Goal: Entertainment & Leisure: Browse casually

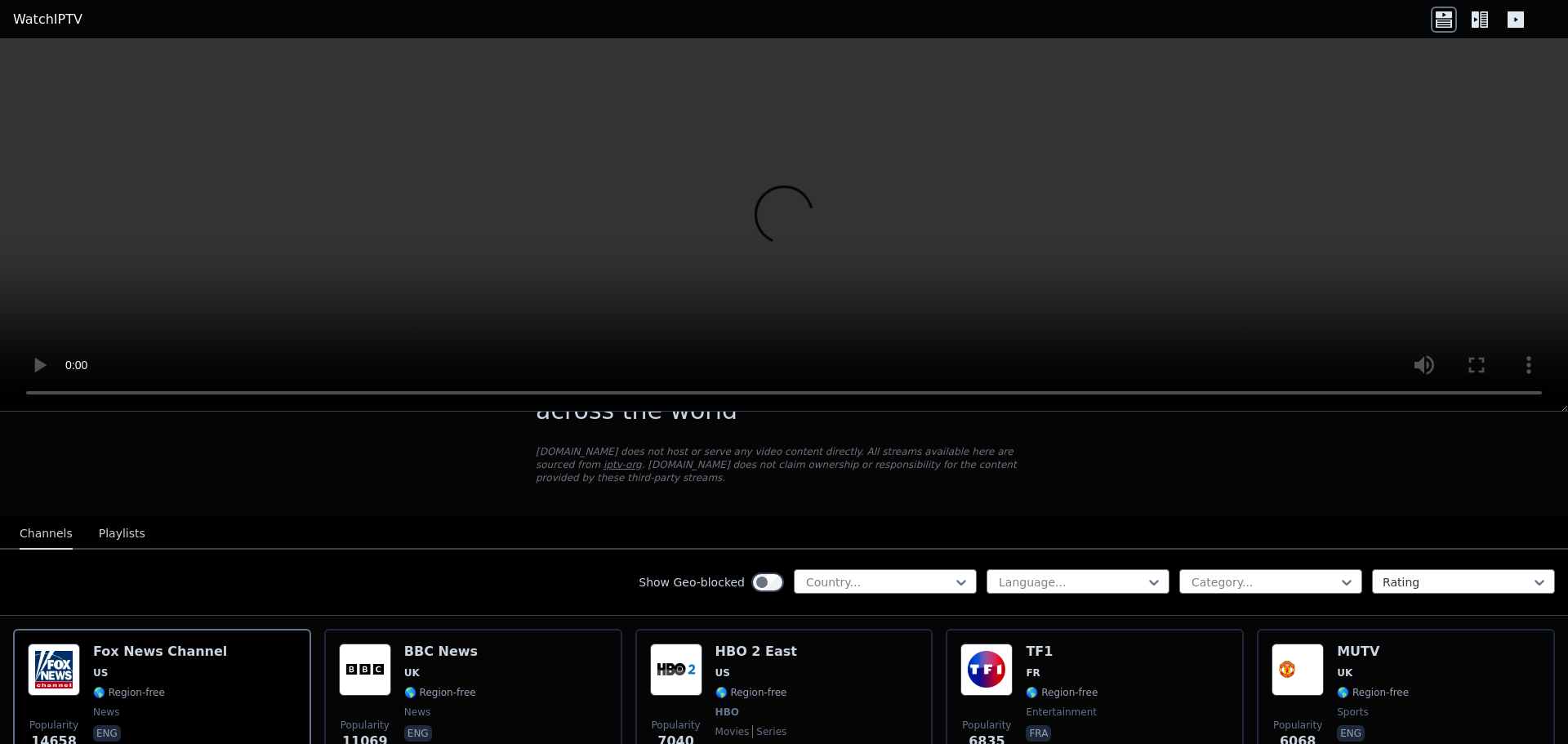
scroll to position [164, 0]
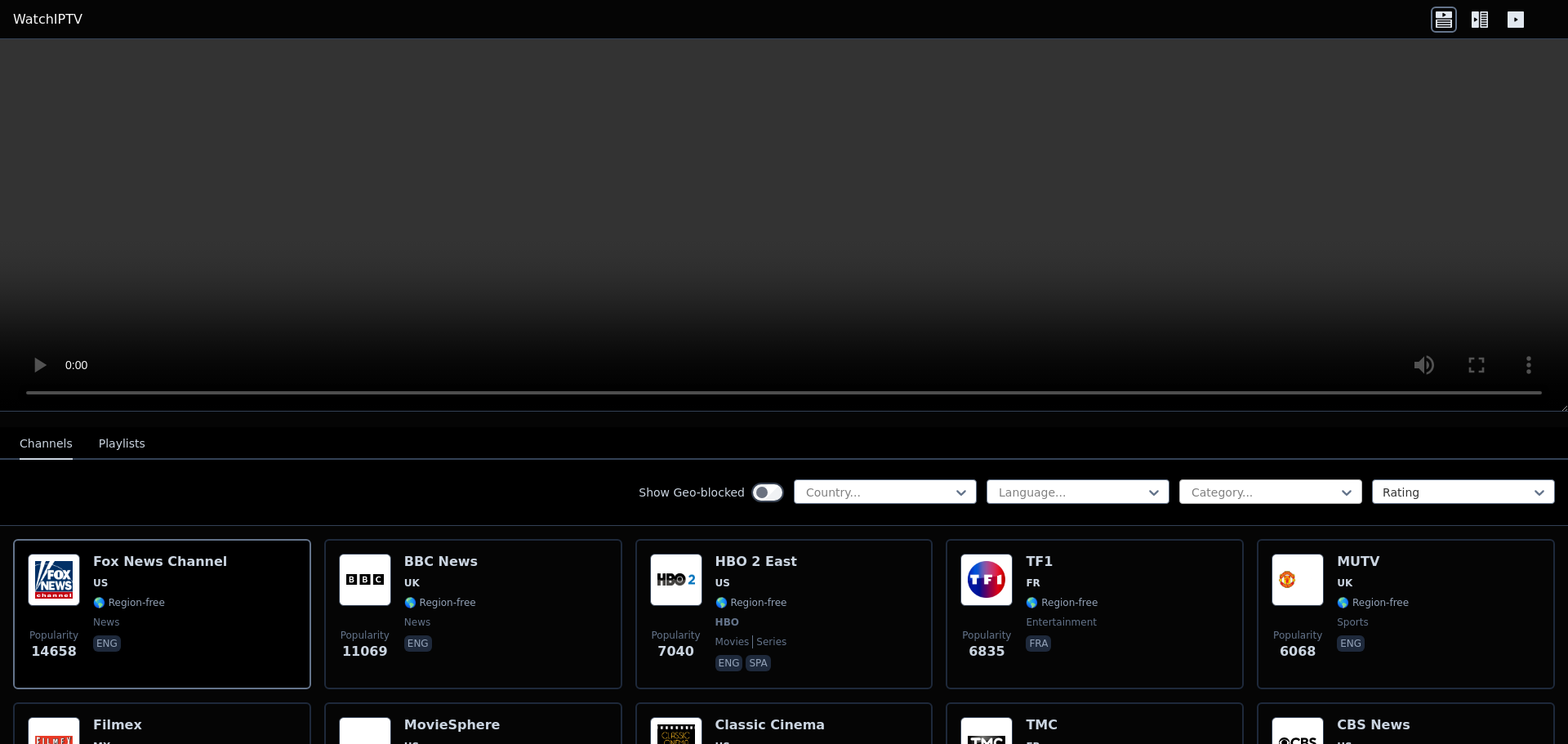
click at [1245, 484] on div at bounding box center [1264, 492] width 148 height 16
click at [1146, 484] on icon at bounding box center [1154, 492] width 16 height 16
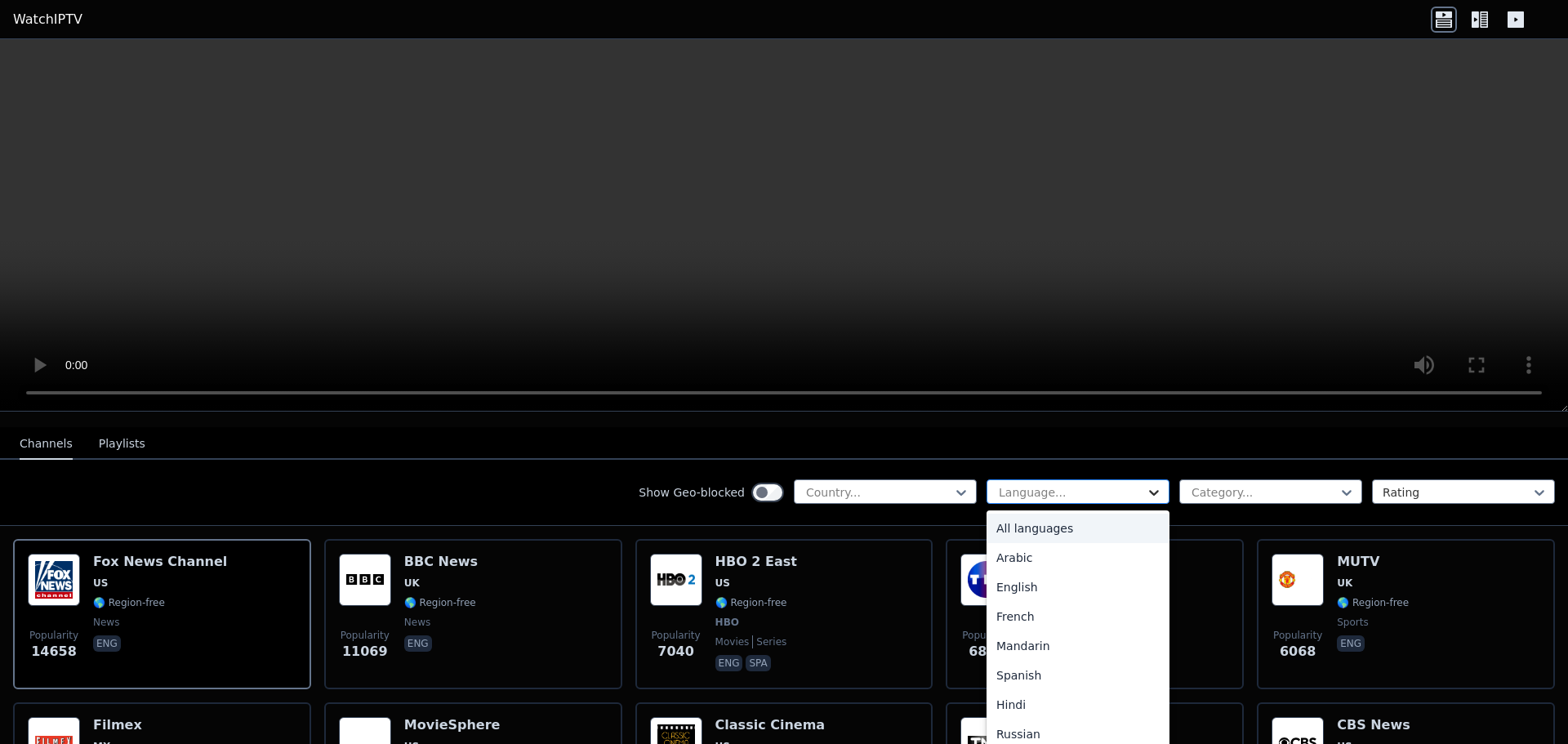
click at [1146, 484] on icon at bounding box center [1154, 492] width 16 height 16
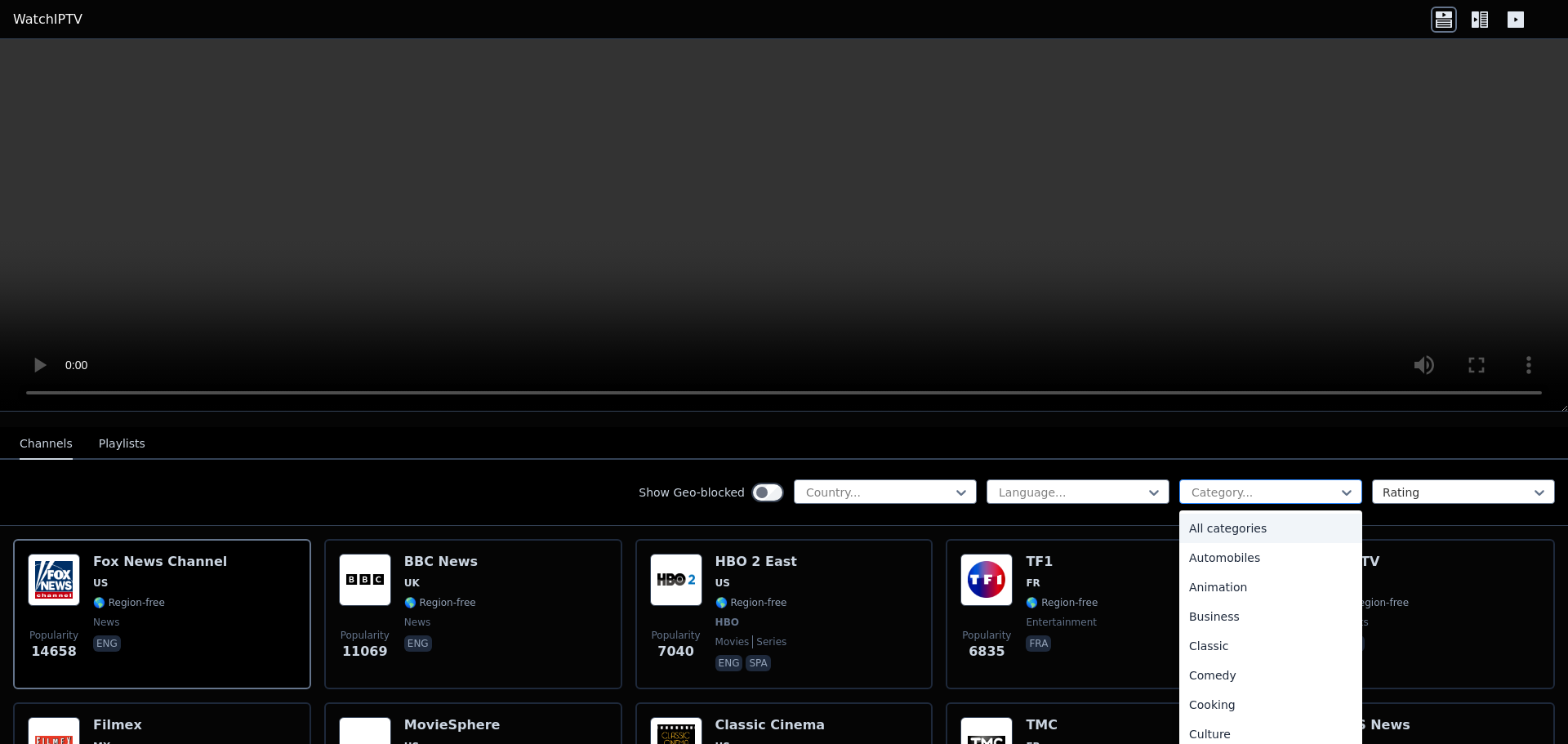
click at [1218, 484] on div at bounding box center [1264, 492] width 148 height 16
click at [581, 488] on div "Show Geo-blocked Country... Language... 27 results available. Use Up and Down t…" at bounding box center [784, 492] width 1568 height 66
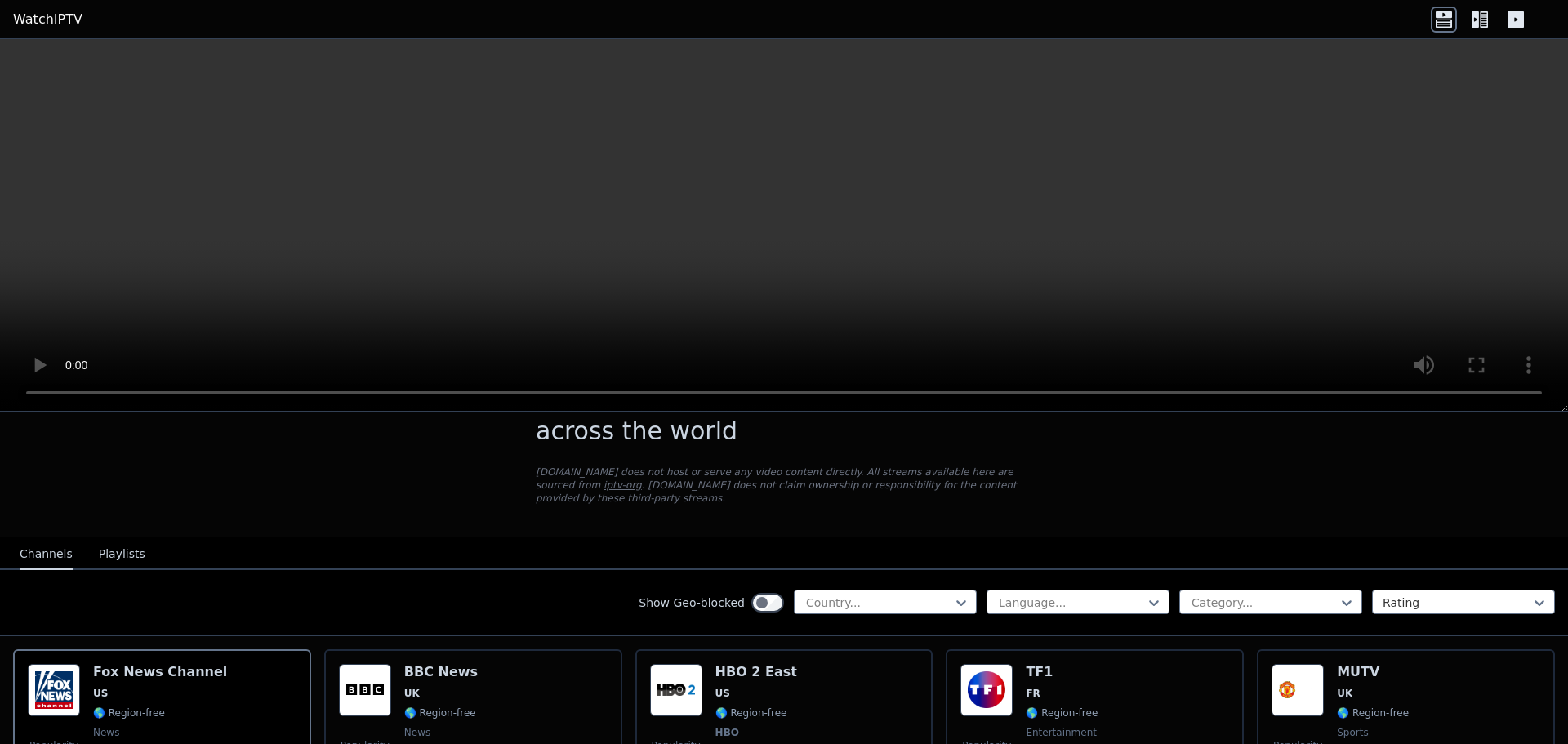
scroll to position [81, 0]
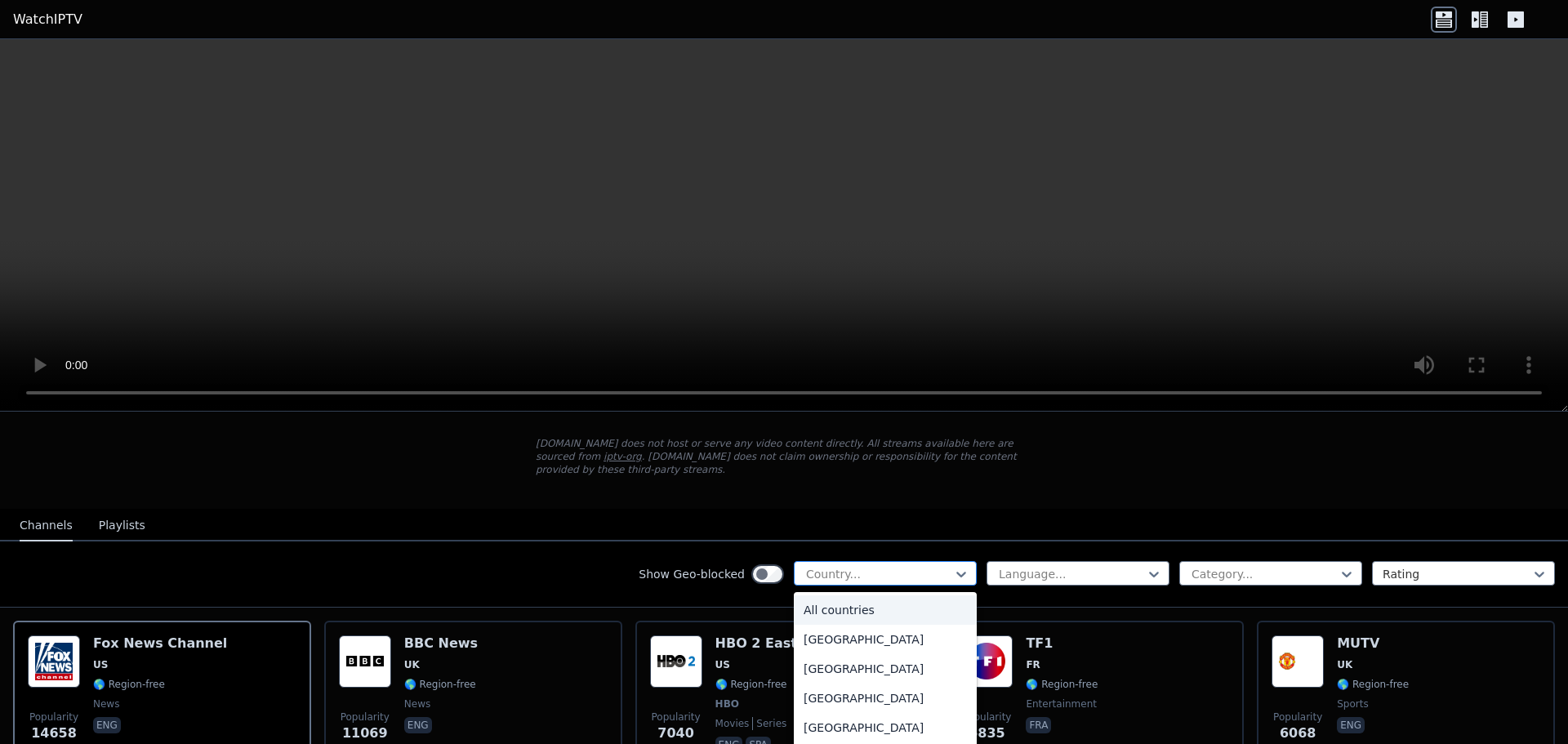
click at [890, 566] on div at bounding box center [878, 574] width 148 height 16
click at [1024, 566] on div at bounding box center [1071, 574] width 148 height 16
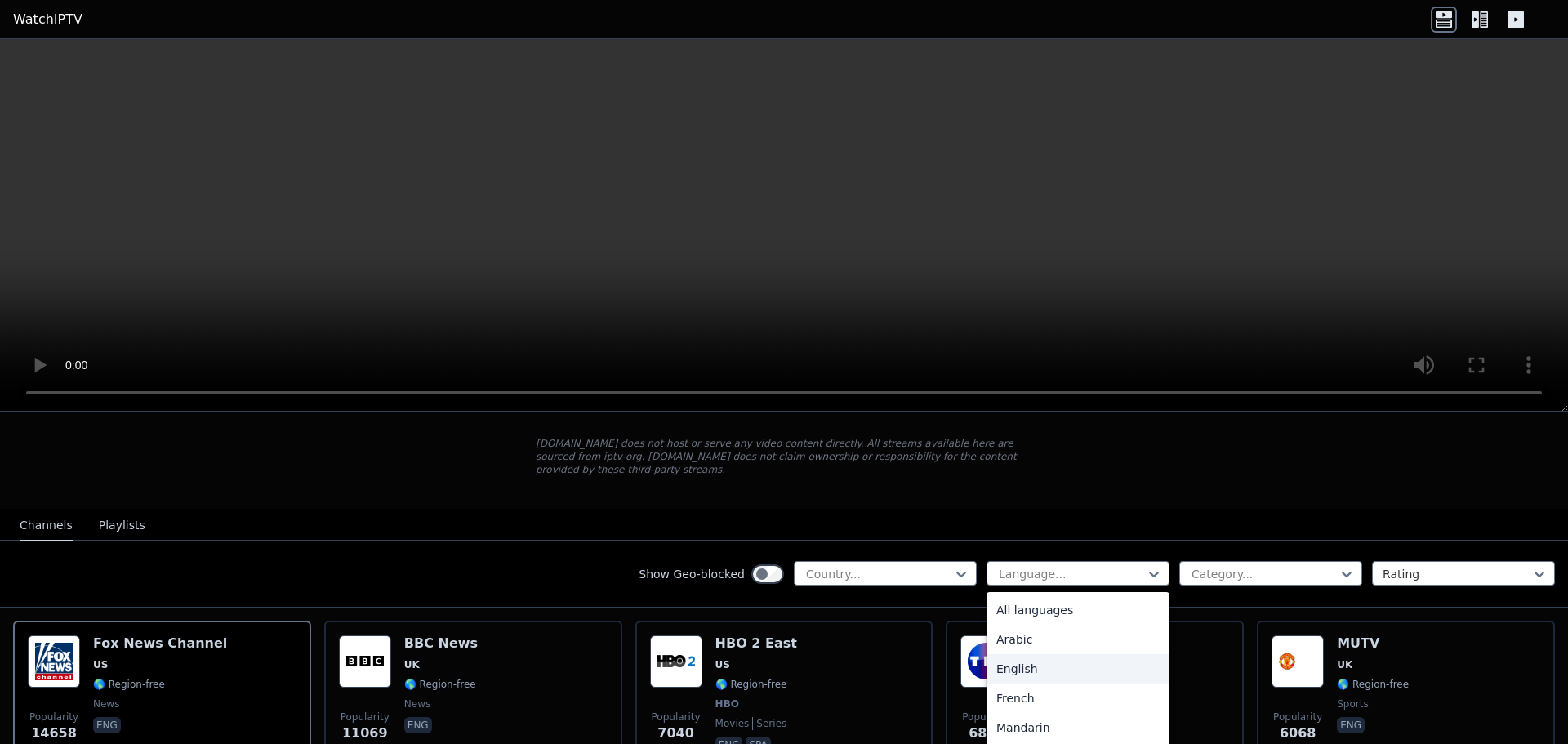
click at [1024, 654] on div "English" at bounding box center [1077, 668] width 183 height 30
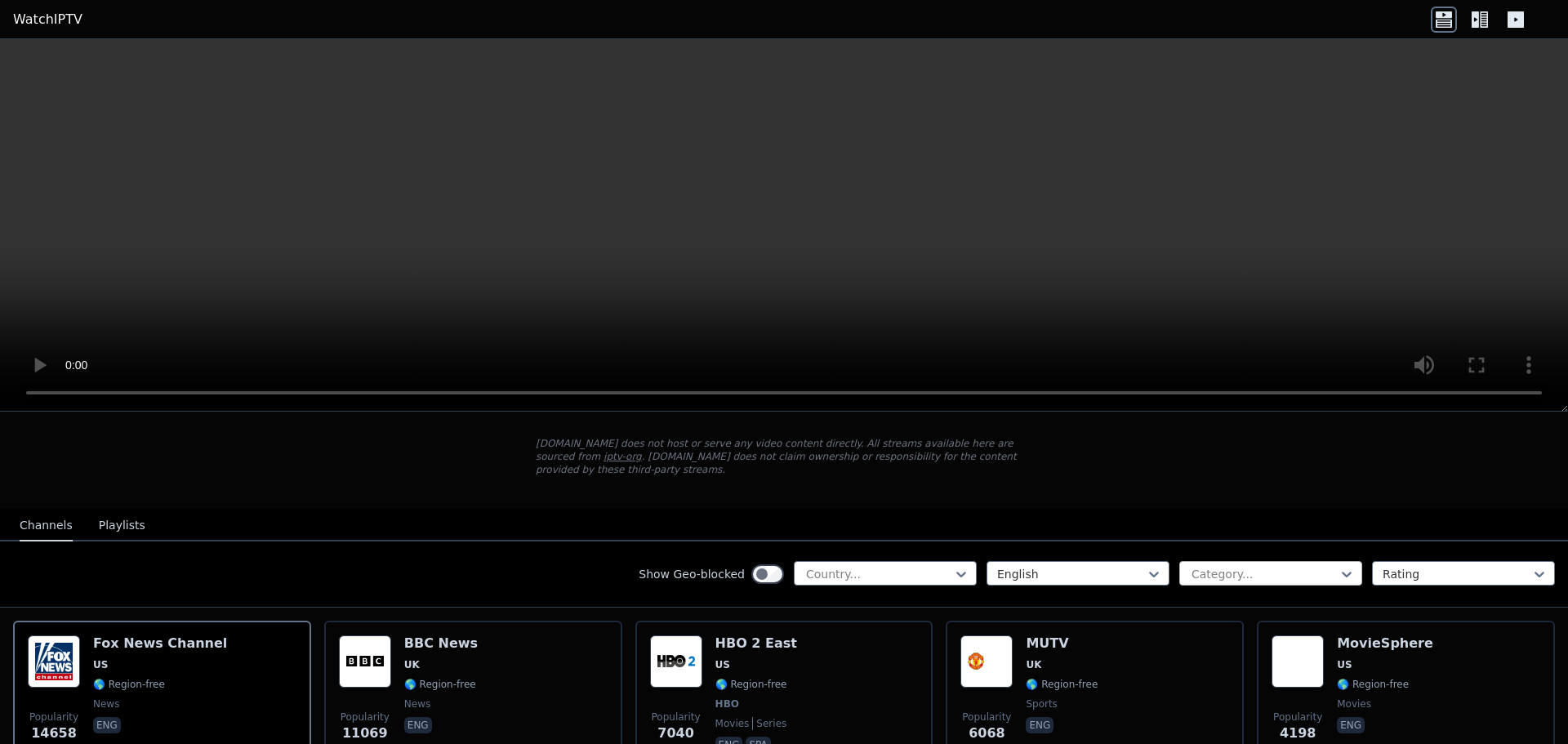
click at [1295, 566] on div at bounding box center [1264, 574] width 148 height 16
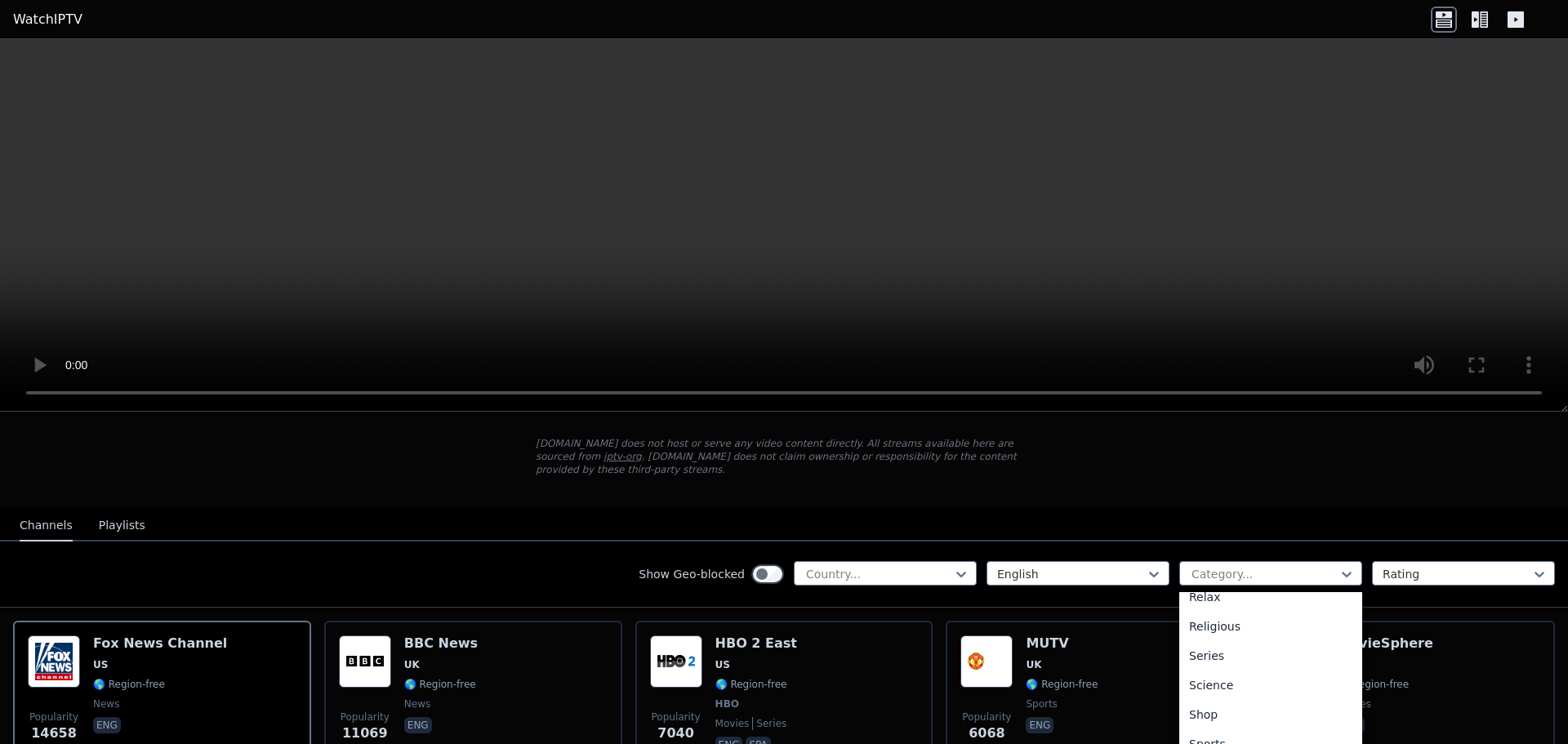
scroll to position [641, 0]
click at [1263, 660] on div "Sports" at bounding box center [1270, 674] width 183 height 30
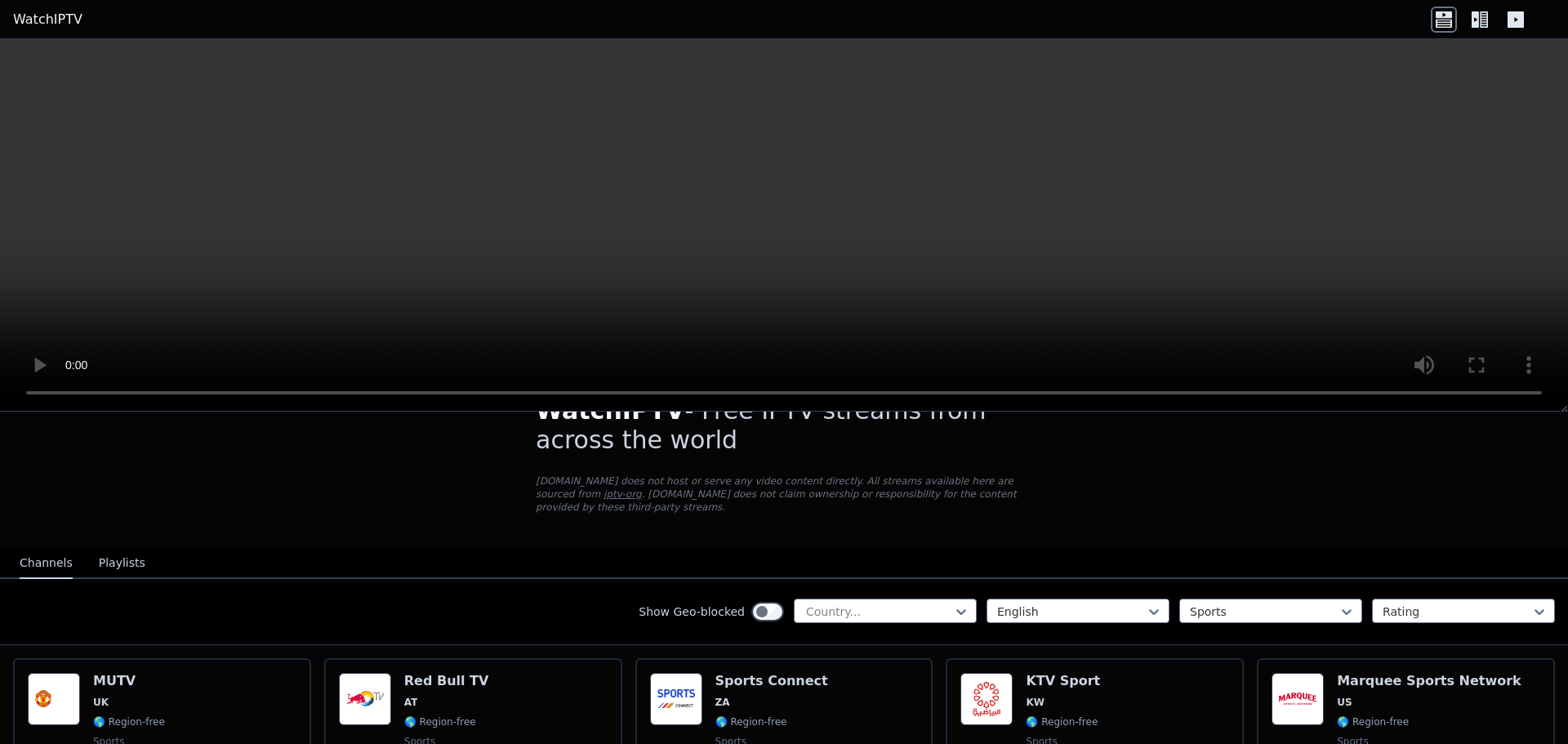
scroll to position [81, 0]
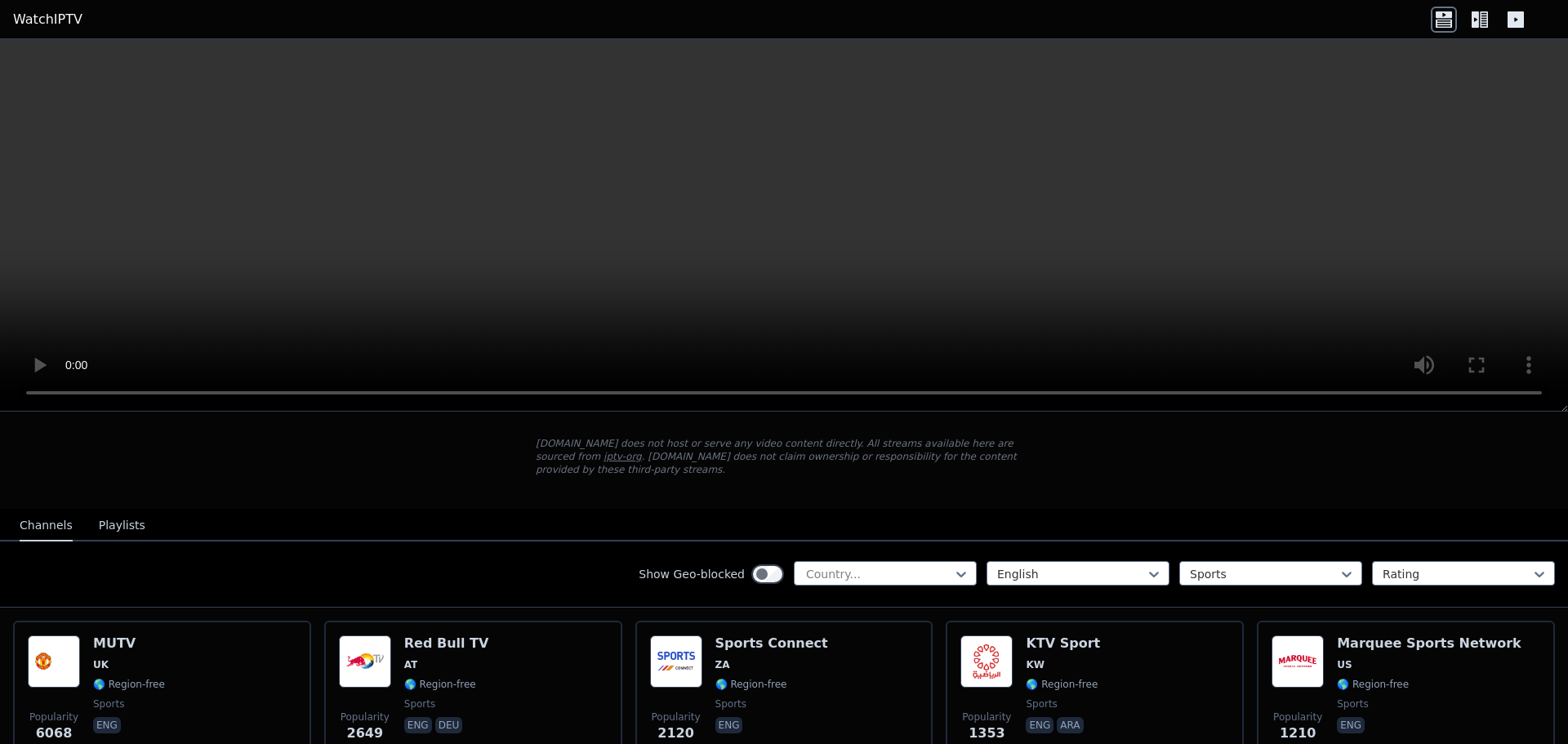
click at [99, 510] on button "Playlists" at bounding box center [121, 525] width 47 height 31
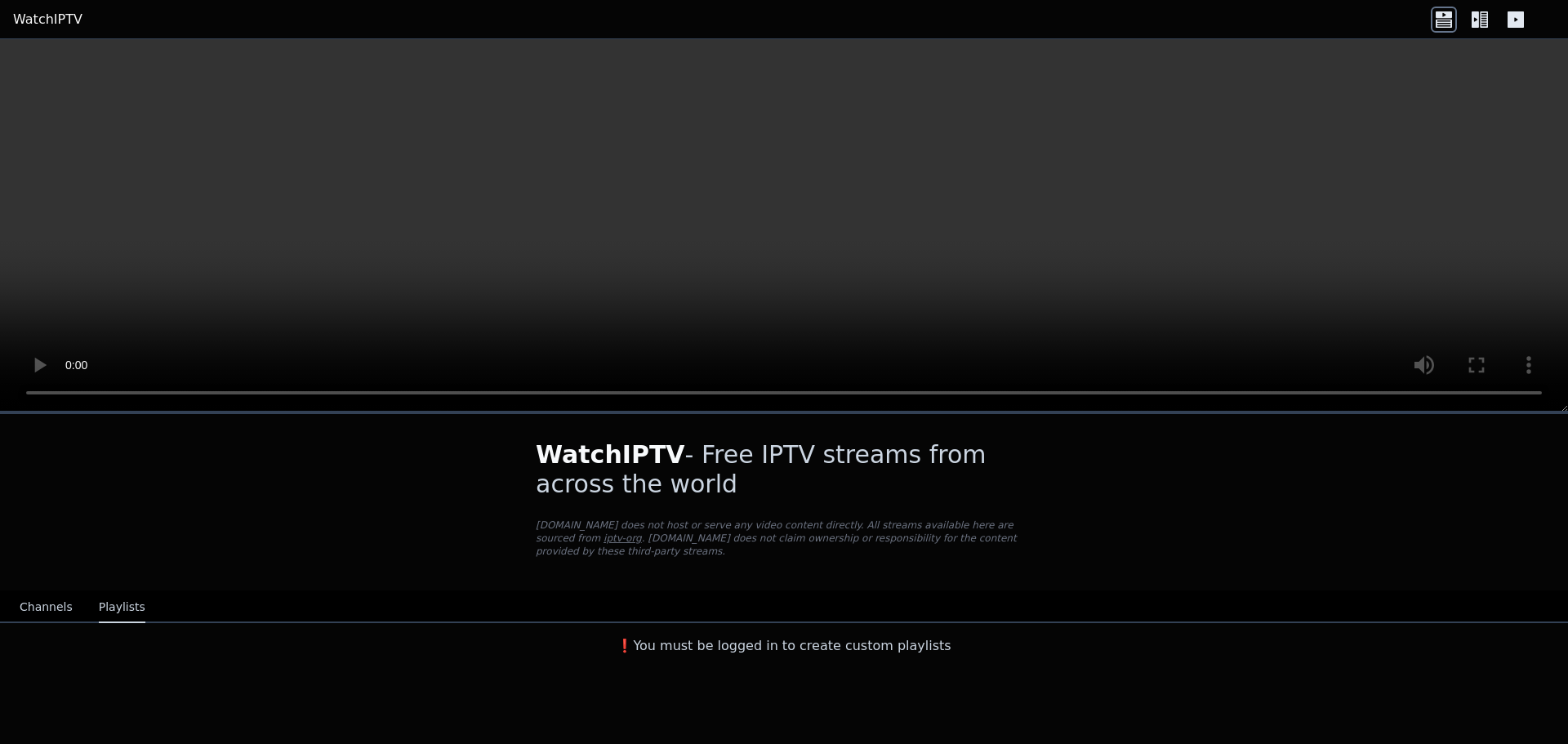
scroll to position [0, 0]
click at [33, 600] on button "Channels" at bounding box center [45, 607] width 53 height 31
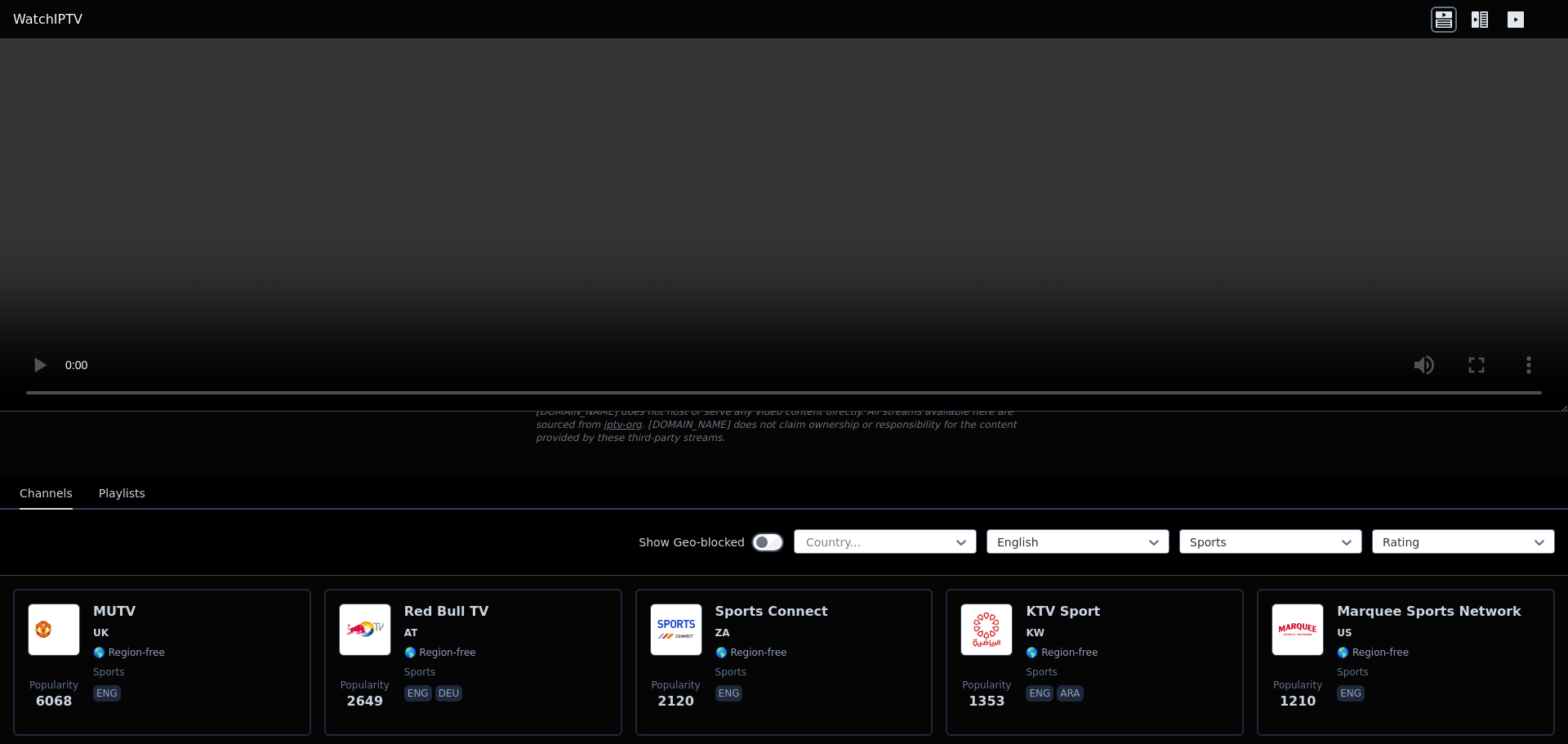
scroll to position [164, 0]
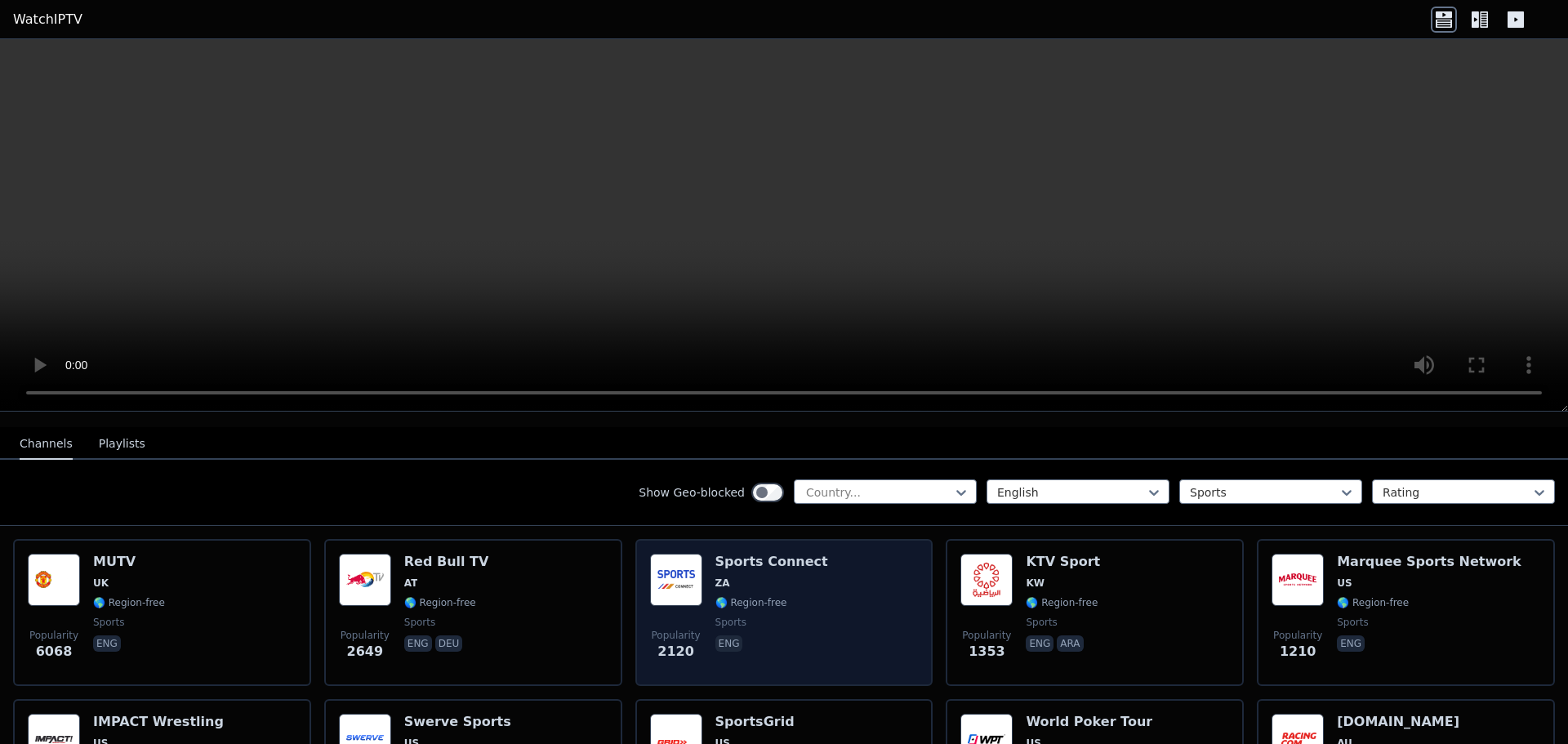
click at [681, 557] on img at bounding box center [675, 580] width 53 height 53
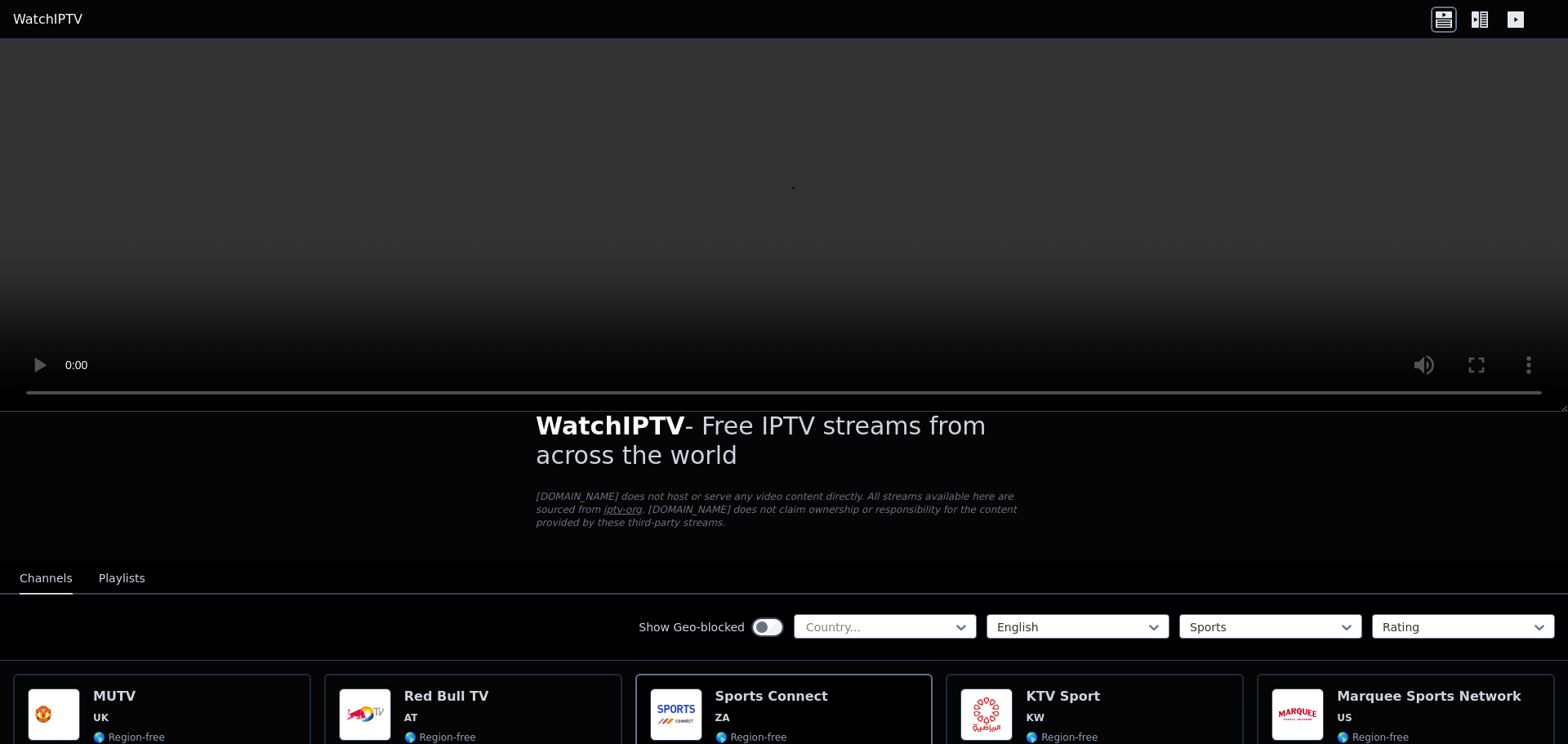
scroll to position [0, 0]
